Goal: Task Accomplishment & Management: Manage account settings

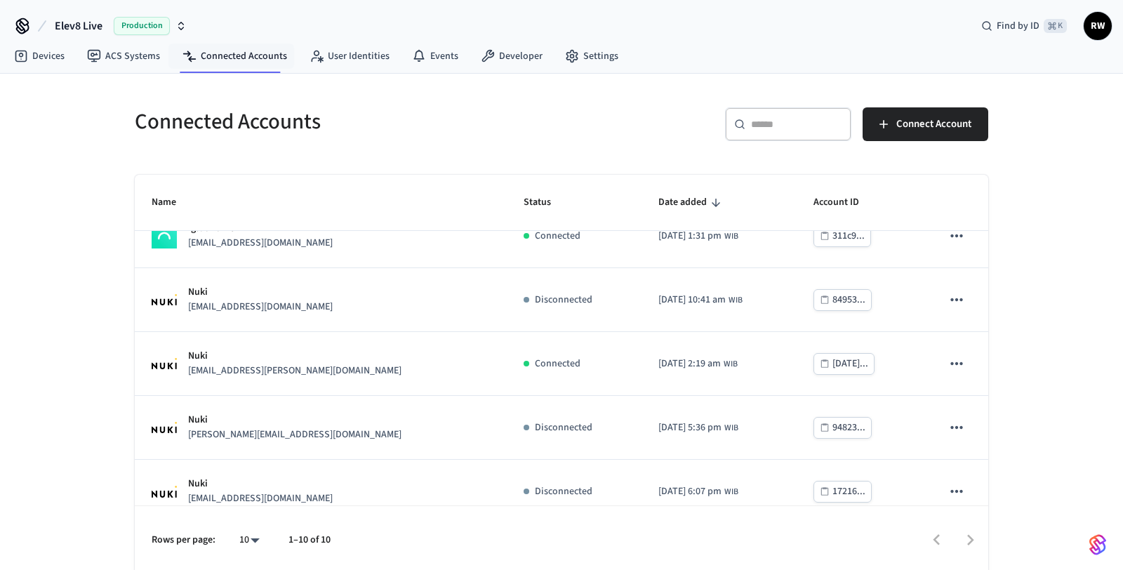
scroll to position [366, 0]
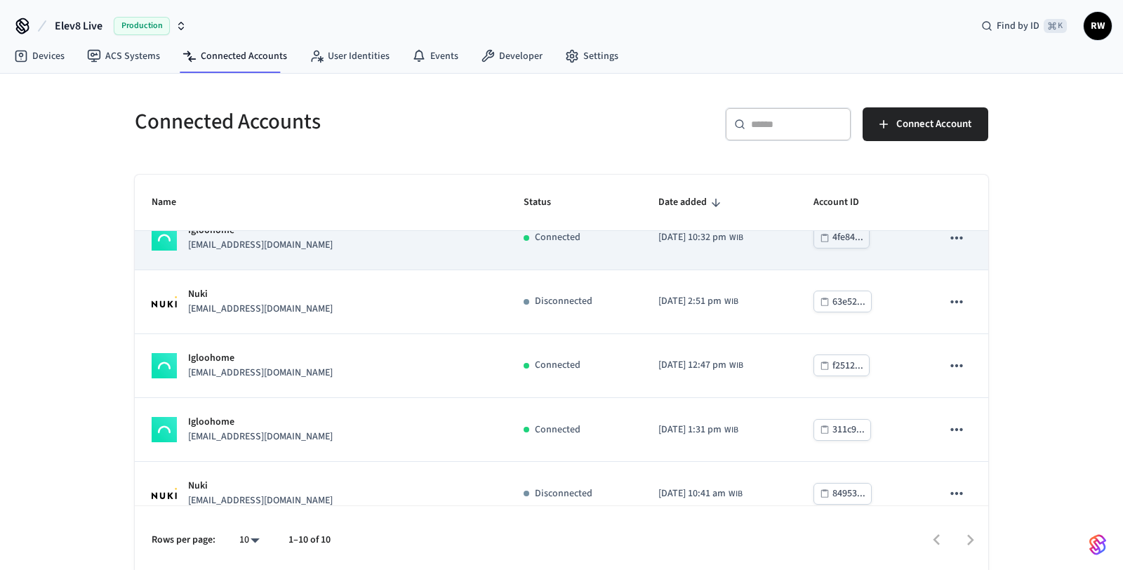
scroll to position [187, 0]
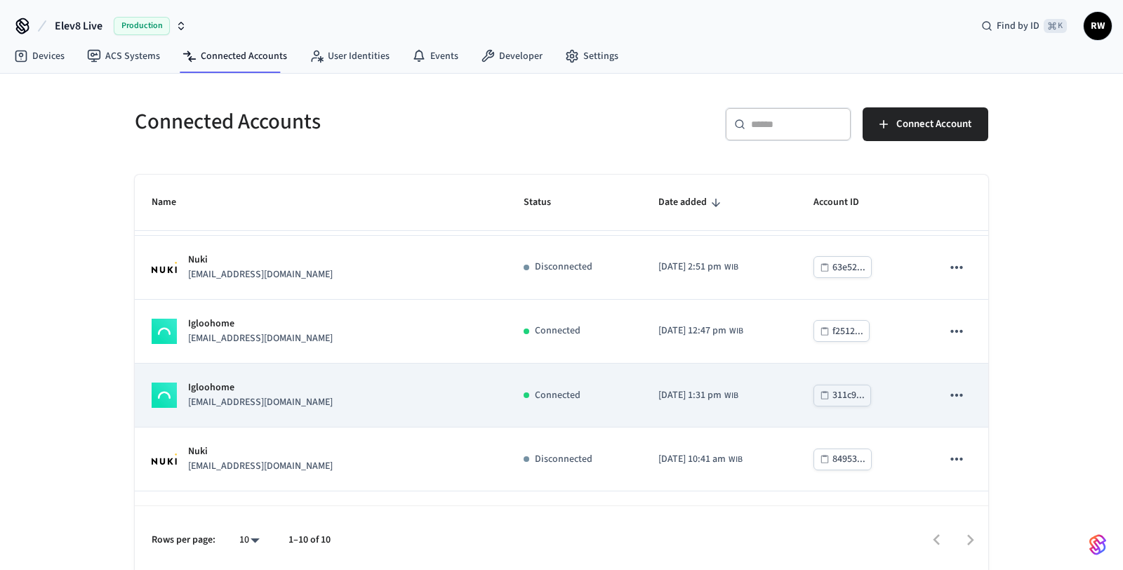
click at [271, 402] on div "Igloohome [EMAIL_ADDRESS][DOMAIN_NAME]" at bounding box center [321, 394] width 338 height 29
click at [272, 400] on div "Igloohome [EMAIL_ADDRESS][DOMAIN_NAME]" at bounding box center [321, 394] width 338 height 29
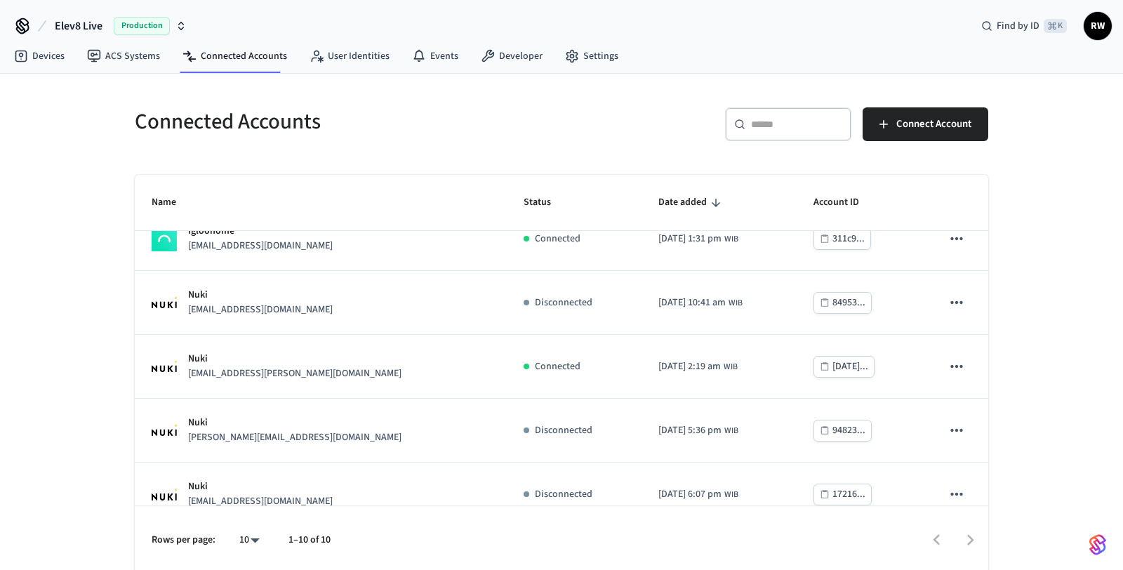
scroll to position [347, 0]
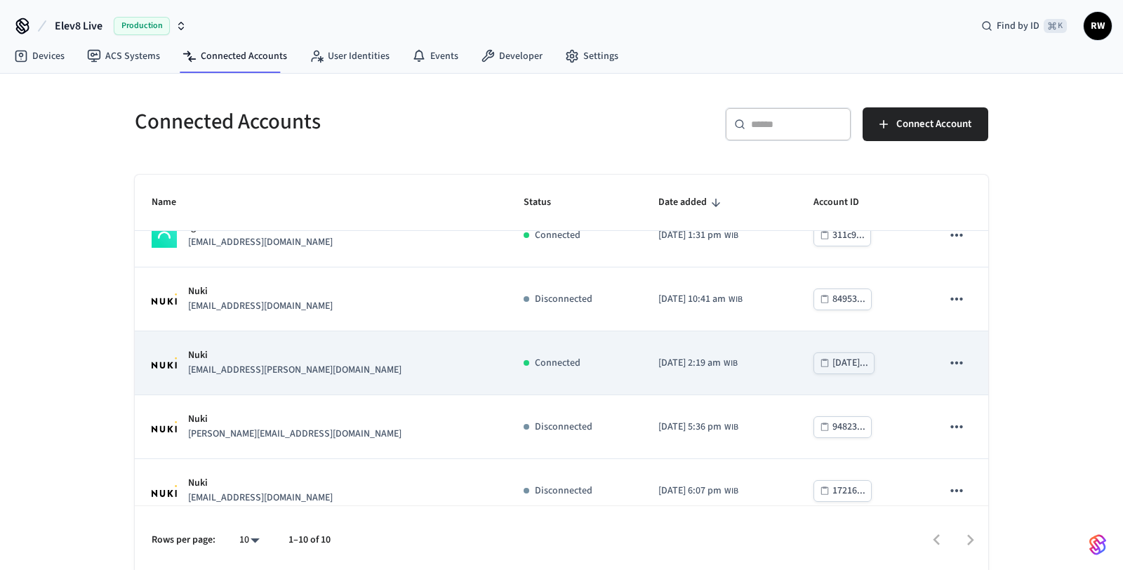
click at [395, 374] on div "Nuki [EMAIL_ADDRESS][PERSON_NAME][DOMAIN_NAME]" at bounding box center [321, 362] width 338 height 29
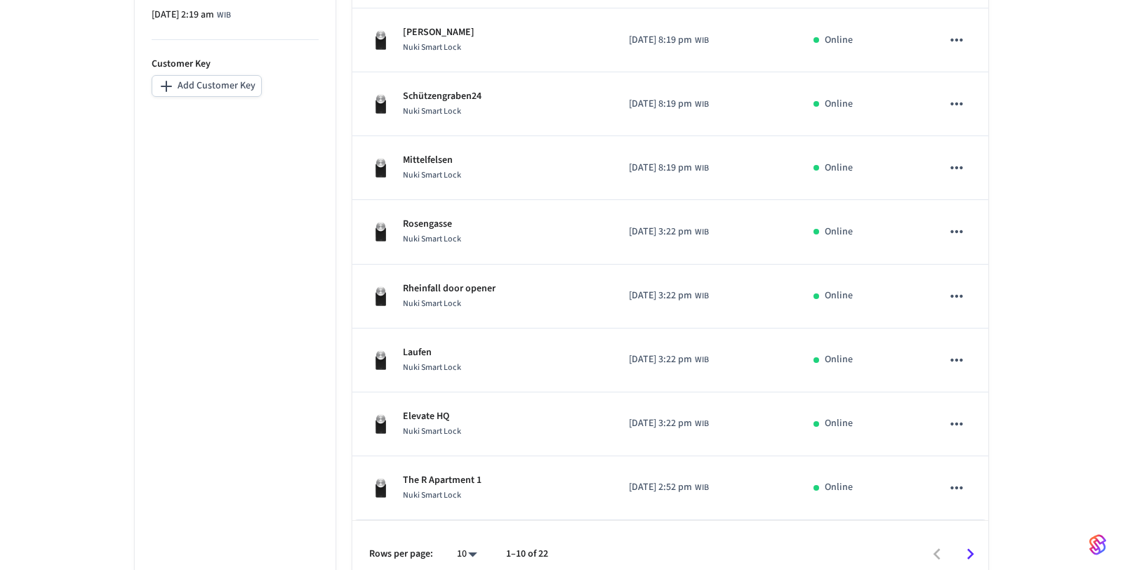
scroll to position [457, 0]
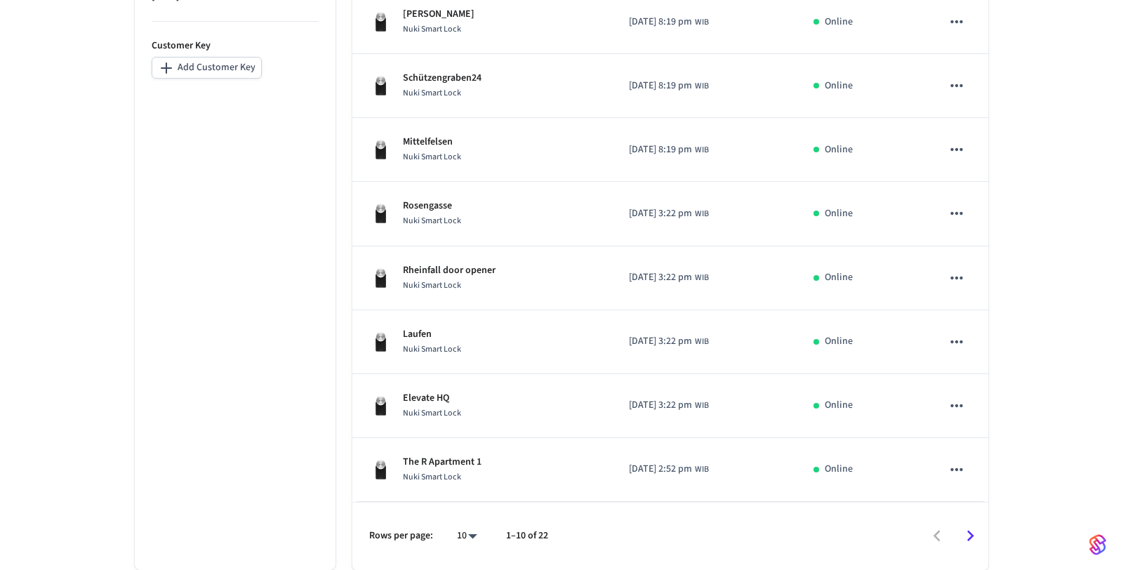
click at [970, 537] on icon "Go to next page" at bounding box center [970, 535] width 7 height 11
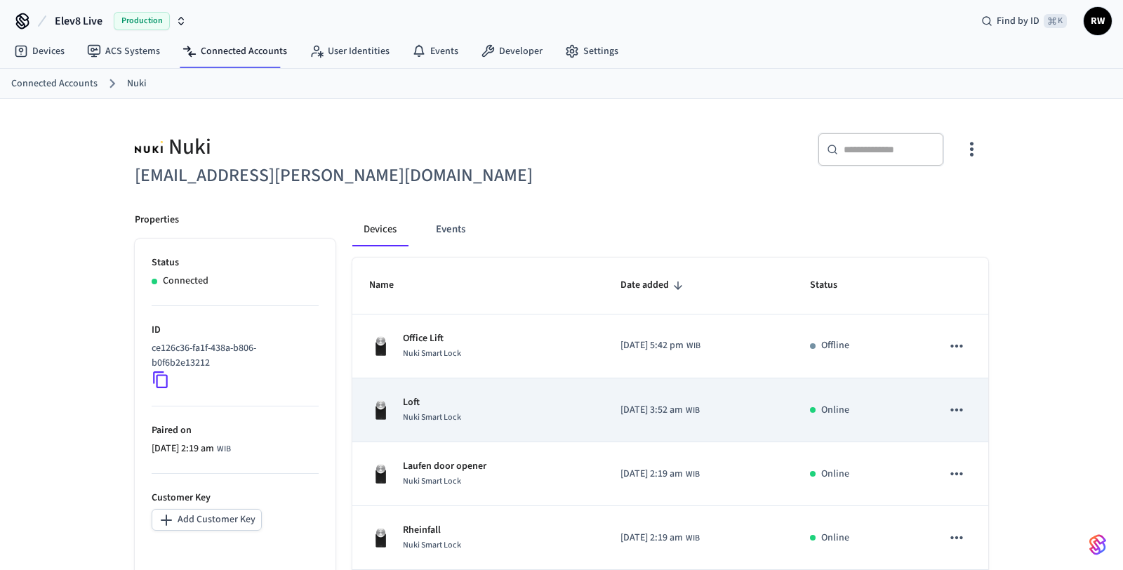
scroll to position [1, 0]
